Goal: Task Accomplishment & Management: Manage account settings

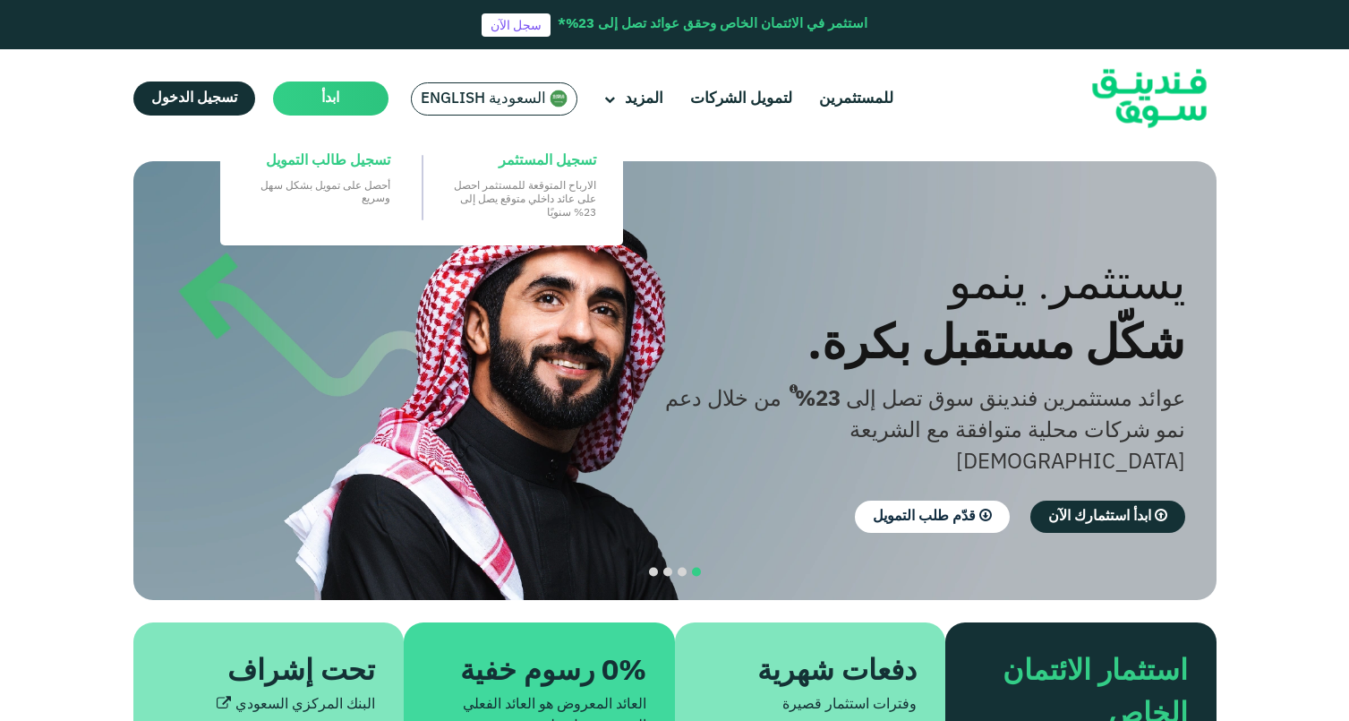
click at [329, 101] on span "ابدأ" at bounding box center [330, 97] width 18 height 13
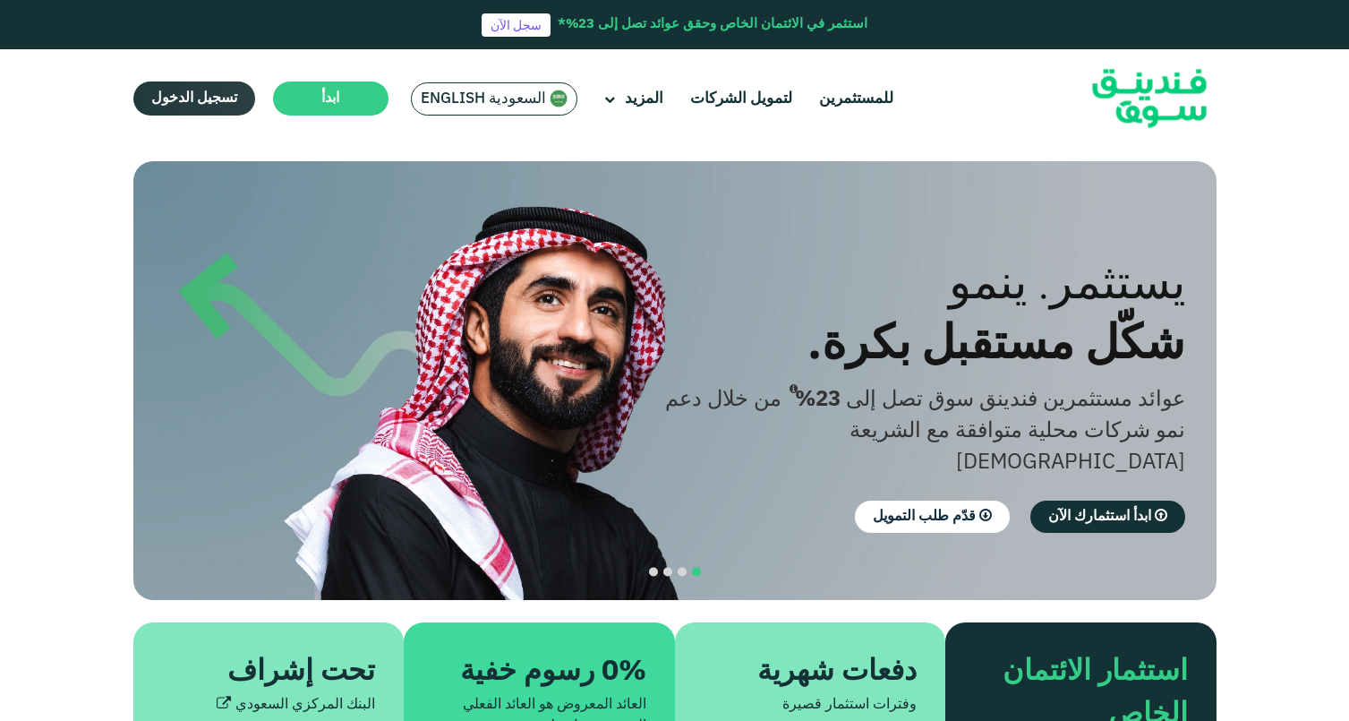
click at [196, 98] on span "تسجيل الدخول" at bounding box center [194, 97] width 86 height 13
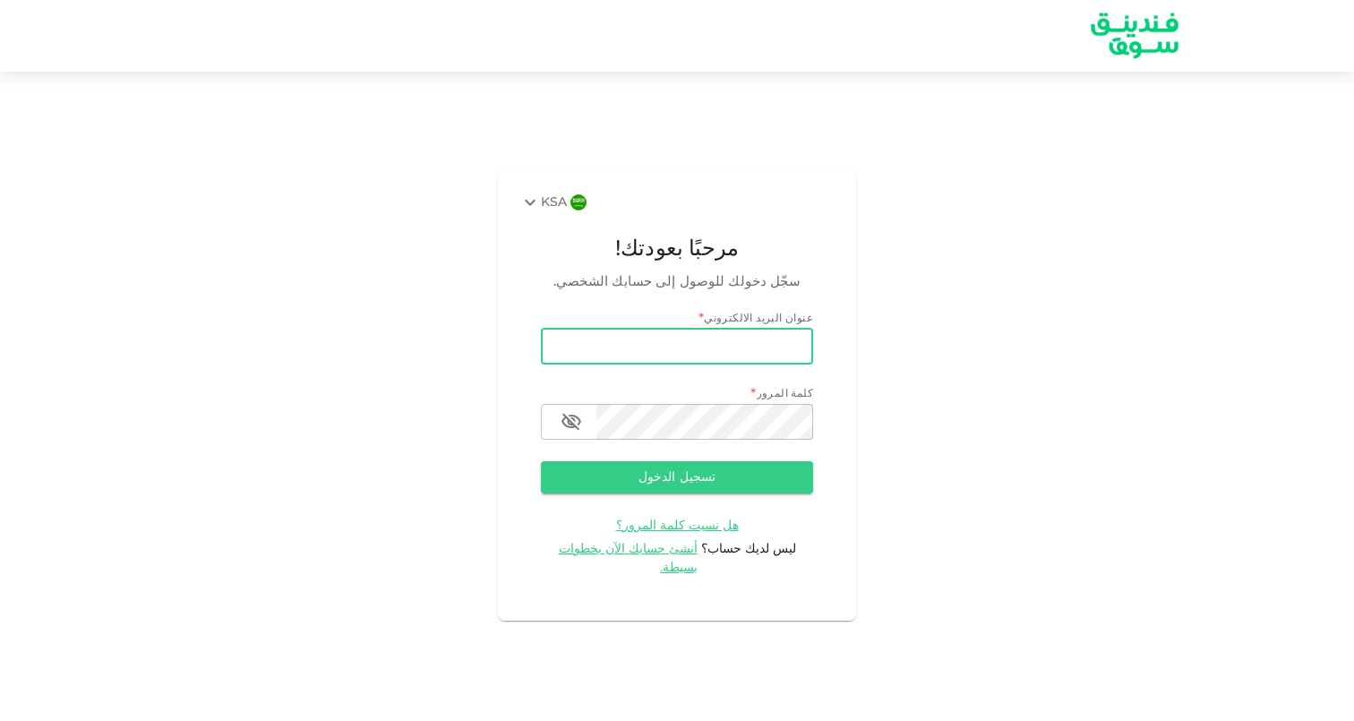
type input "Hameed.mufeez@gmail.com"
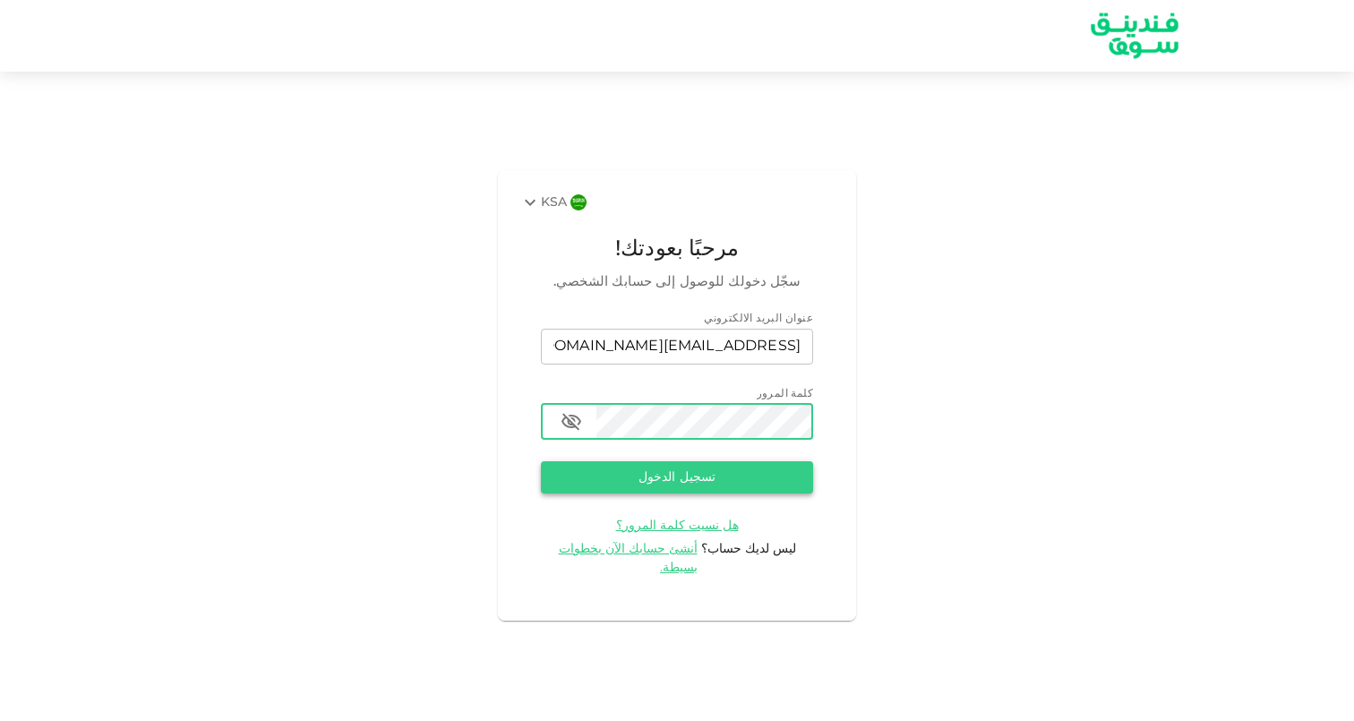
click at [681, 488] on button "تسجيل الدخول" at bounding box center [677, 477] width 272 height 32
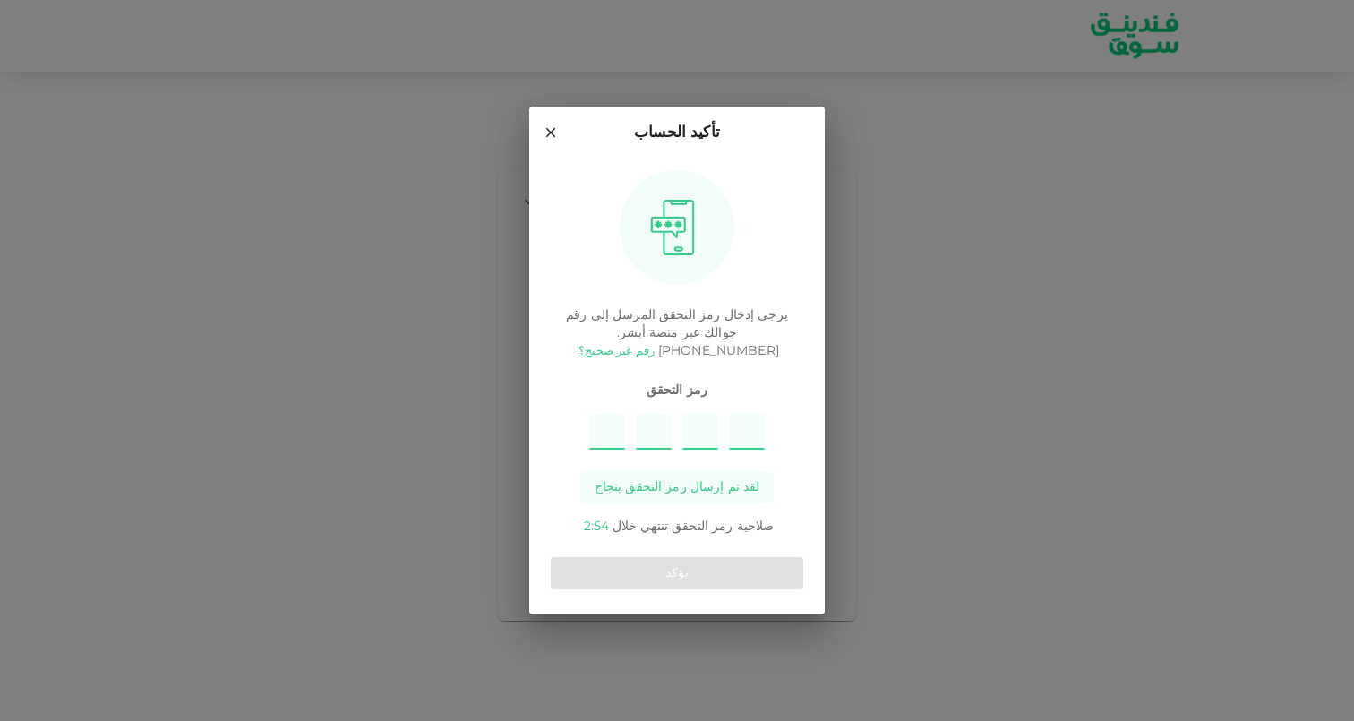
click at [610, 427] on input "Please enter OTP character 1" at bounding box center [607, 432] width 36 height 36
click at [691, 486] on span "لقد تم إرسال رمز التحقق بنجاح" at bounding box center [678, 487] width 166 height 18
